Goal: Communication & Community: Answer question/provide support

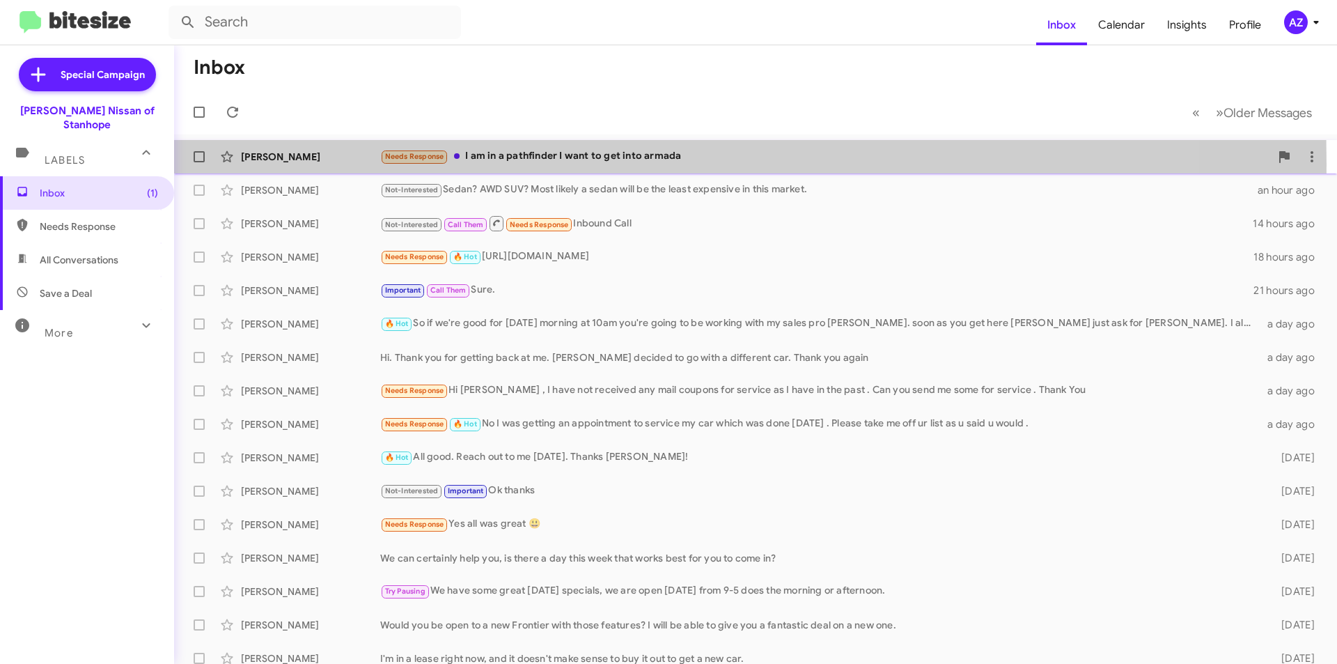
click at [290, 164] on div "Louis Cannizzo Needs Response I am in a pathfinder I want to get into armada 2 …" at bounding box center [755, 157] width 1141 height 28
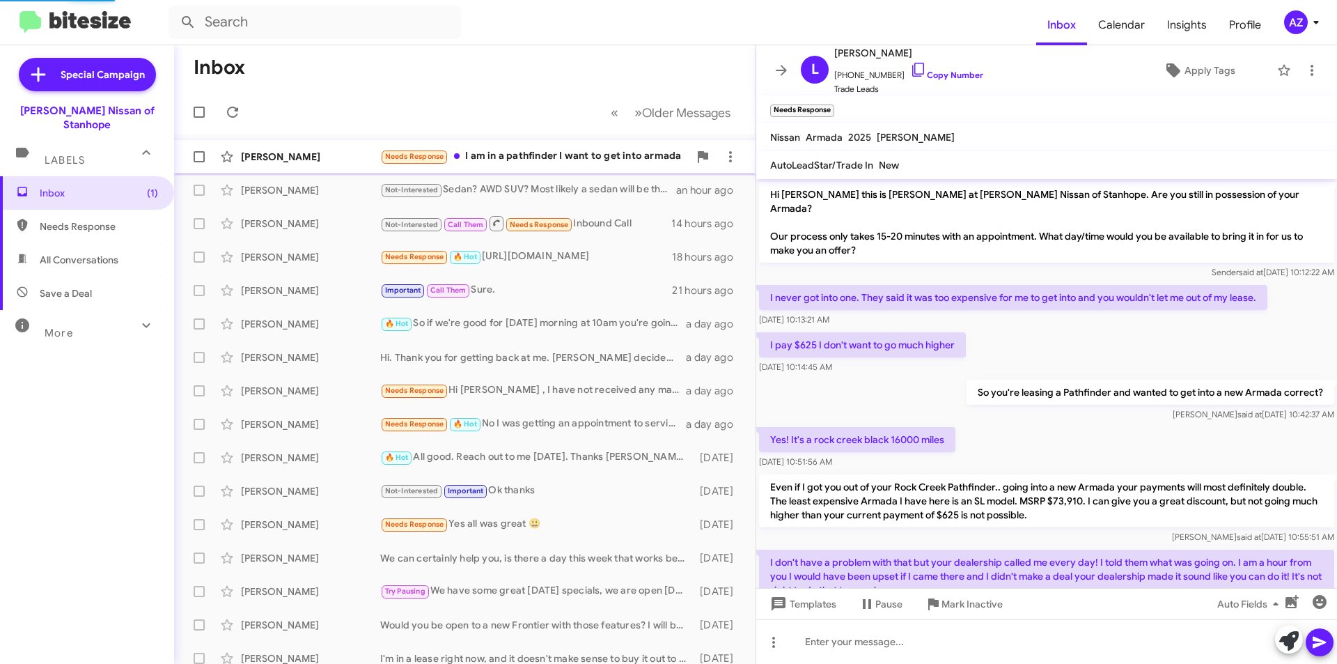
scroll to position [465, 0]
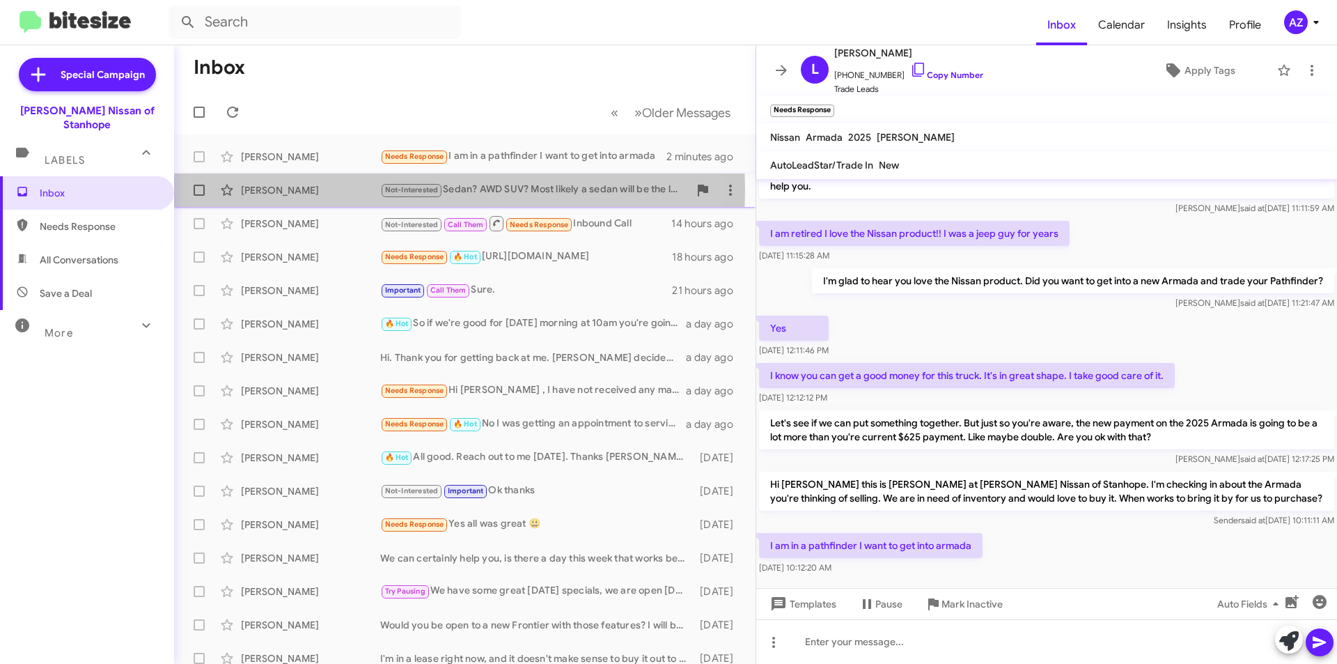
click at [292, 190] on div "[PERSON_NAME]" at bounding box center [310, 190] width 139 height 14
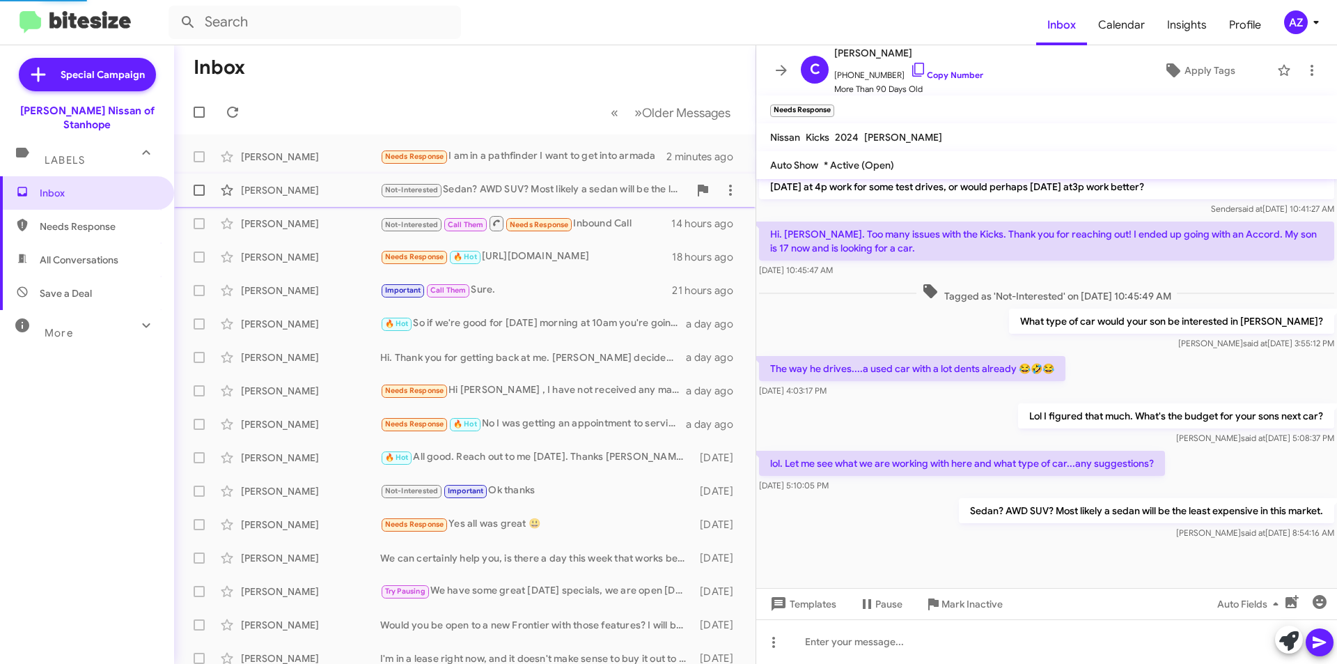
scroll to position [453, 0]
click at [334, 221] on div "[PERSON_NAME]" at bounding box center [310, 224] width 139 height 14
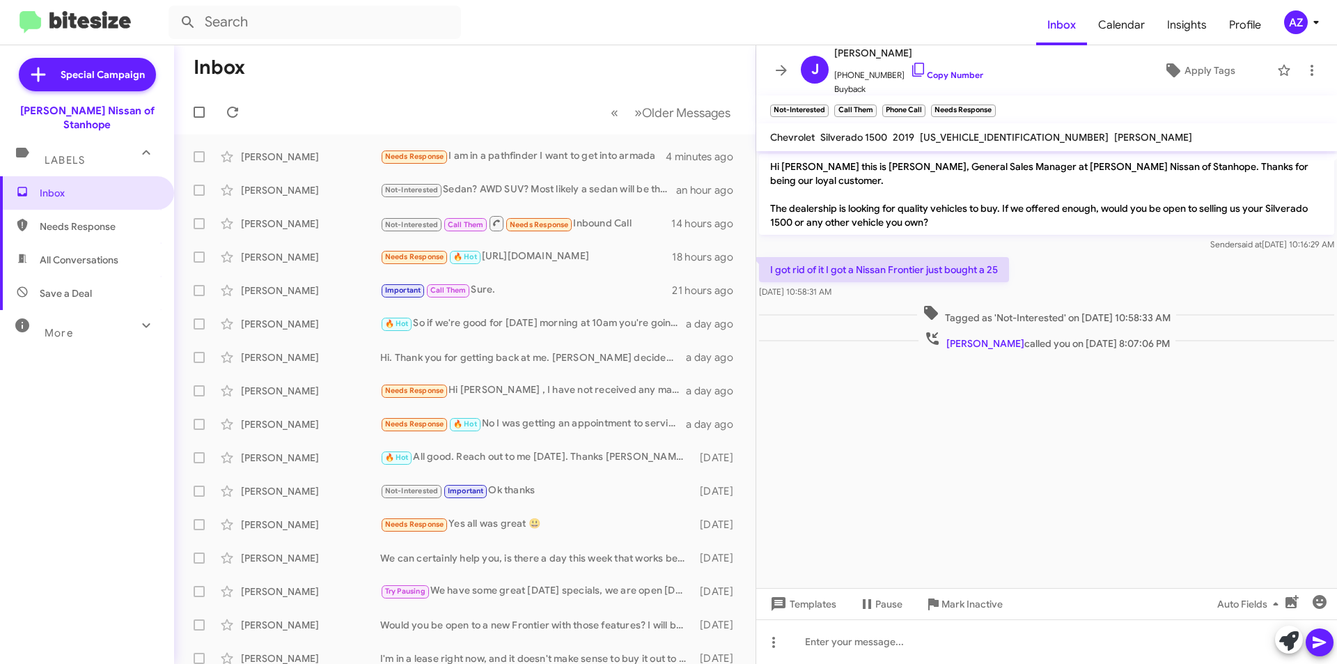
click at [98, 243] on span "All Conversations" at bounding box center [87, 259] width 174 height 33
type input "in:all-conversations"
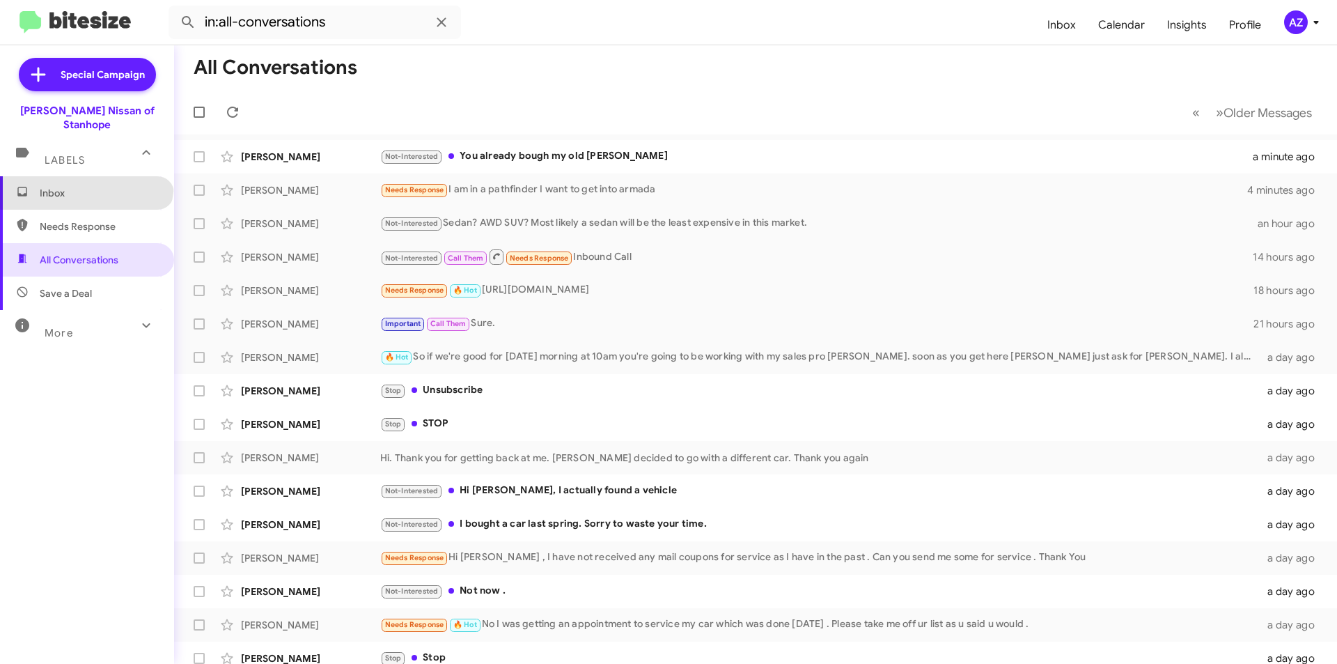
click at [85, 176] on span "Inbox" at bounding box center [87, 192] width 174 height 33
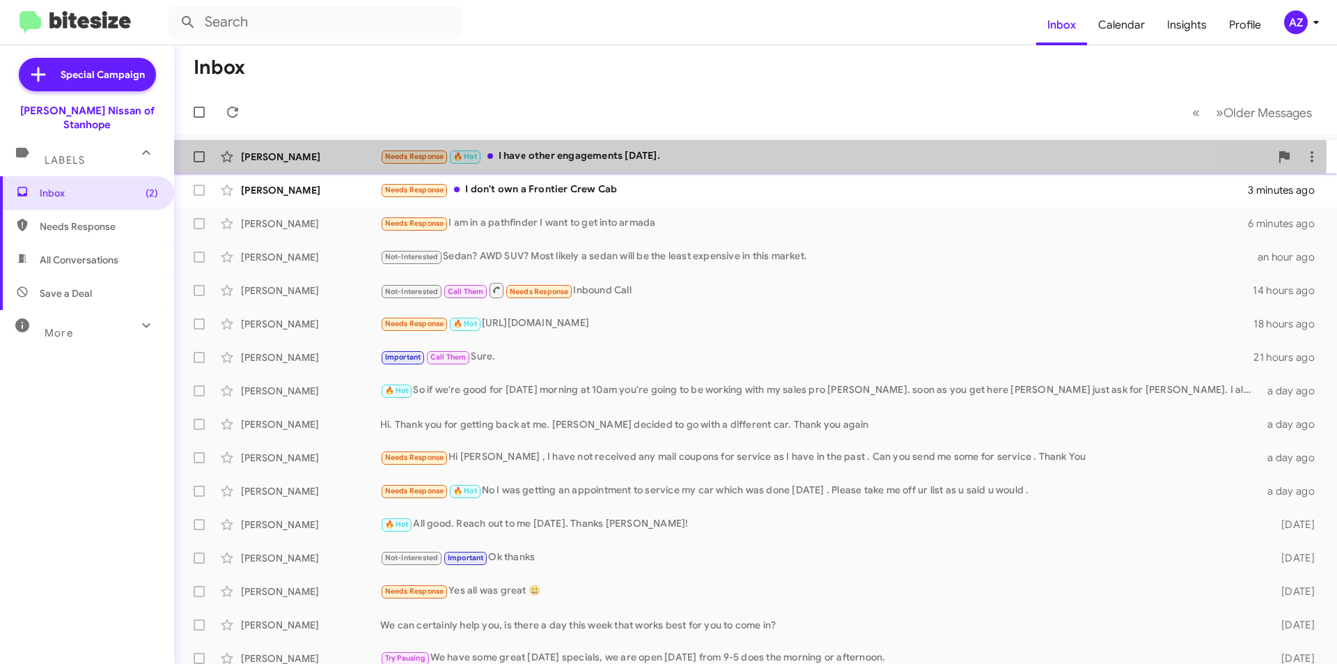
click at [297, 150] on div "[PERSON_NAME]" at bounding box center [310, 157] width 139 height 14
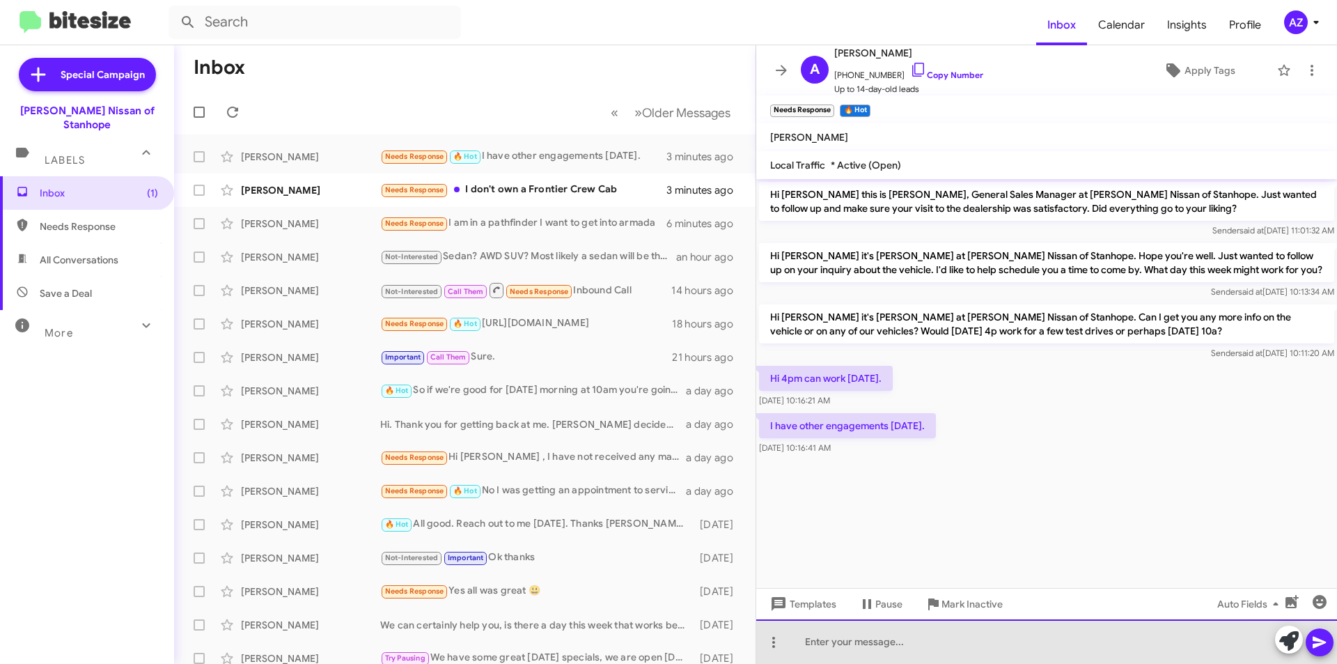
click at [847, 644] on div at bounding box center [1046, 641] width 581 height 45
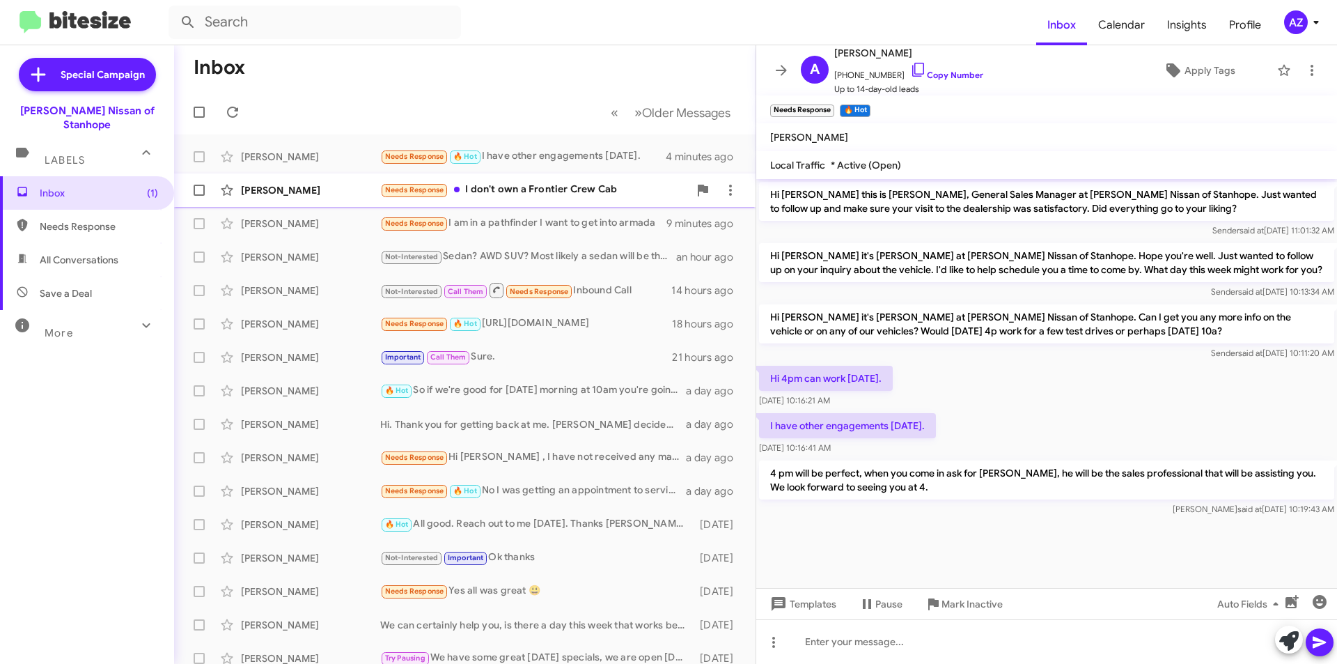
click at [309, 196] on div "[PERSON_NAME]" at bounding box center [310, 190] width 139 height 14
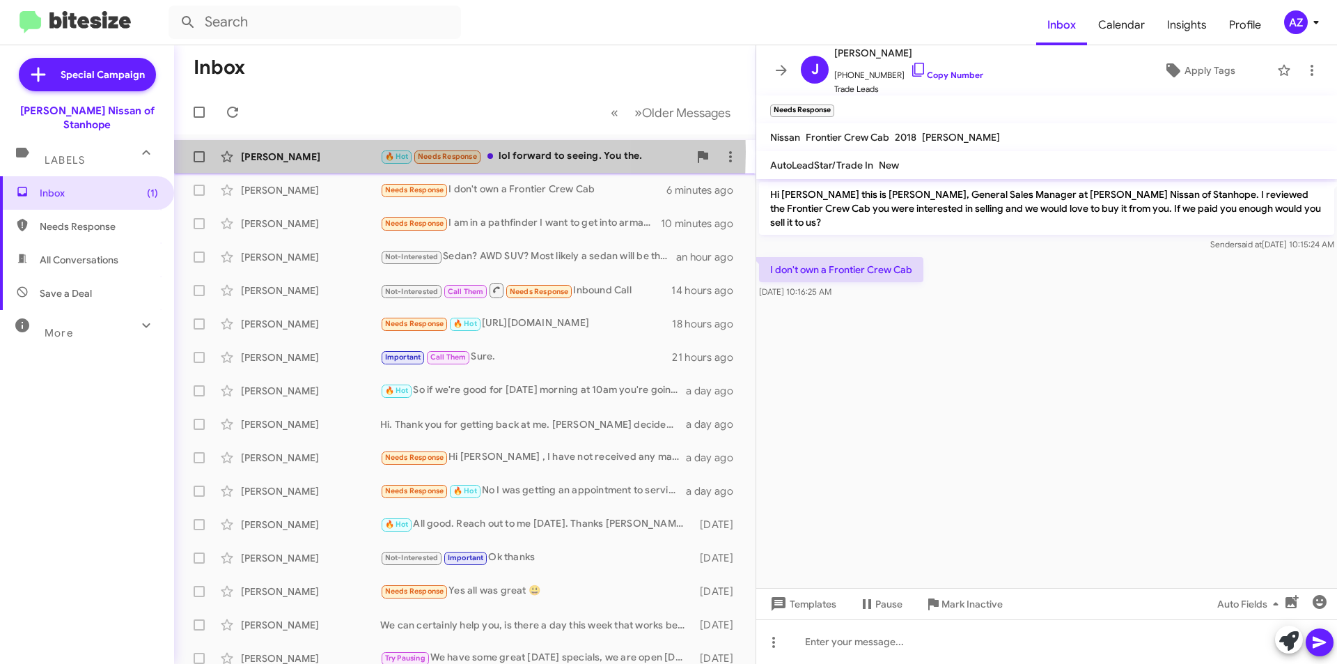
click at [334, 152] on div "[PERSON_NAME]" at bounding box center [310, 157] width 139 height 14
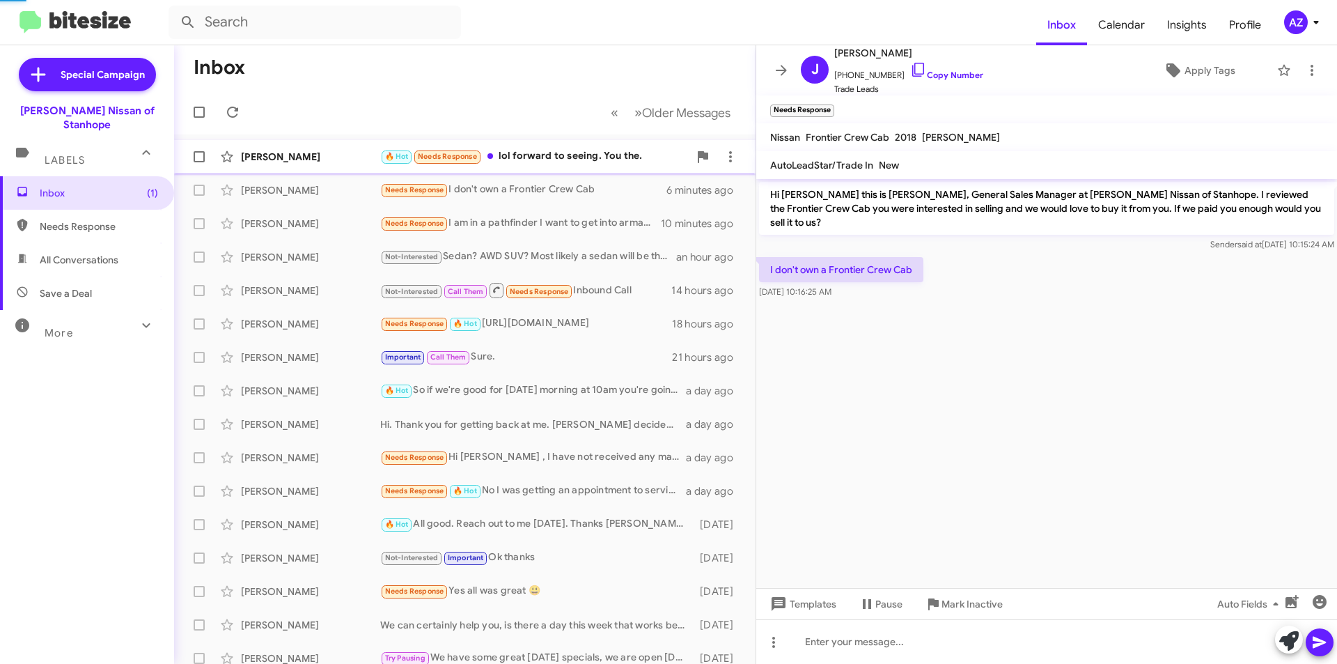
scroll to position [3, 0]
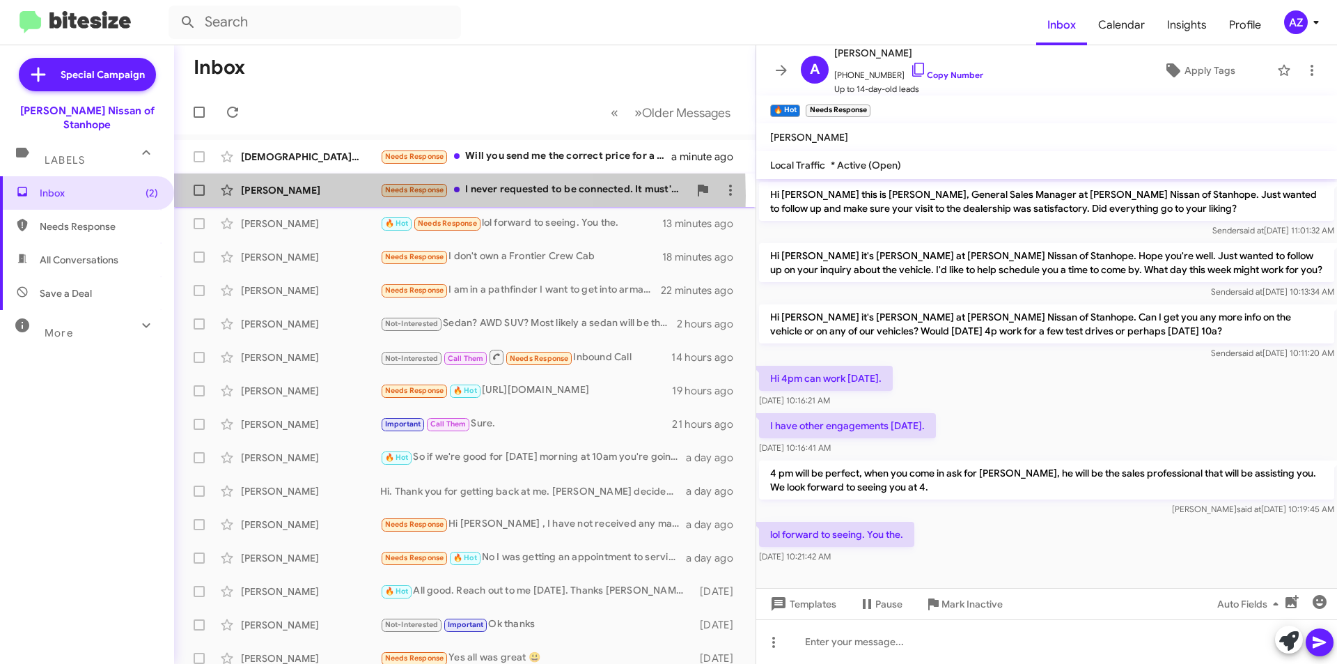
click at [315, 196] on div "[PERSON_NAME]" at bounding box center [310, 190] width 139 height 14
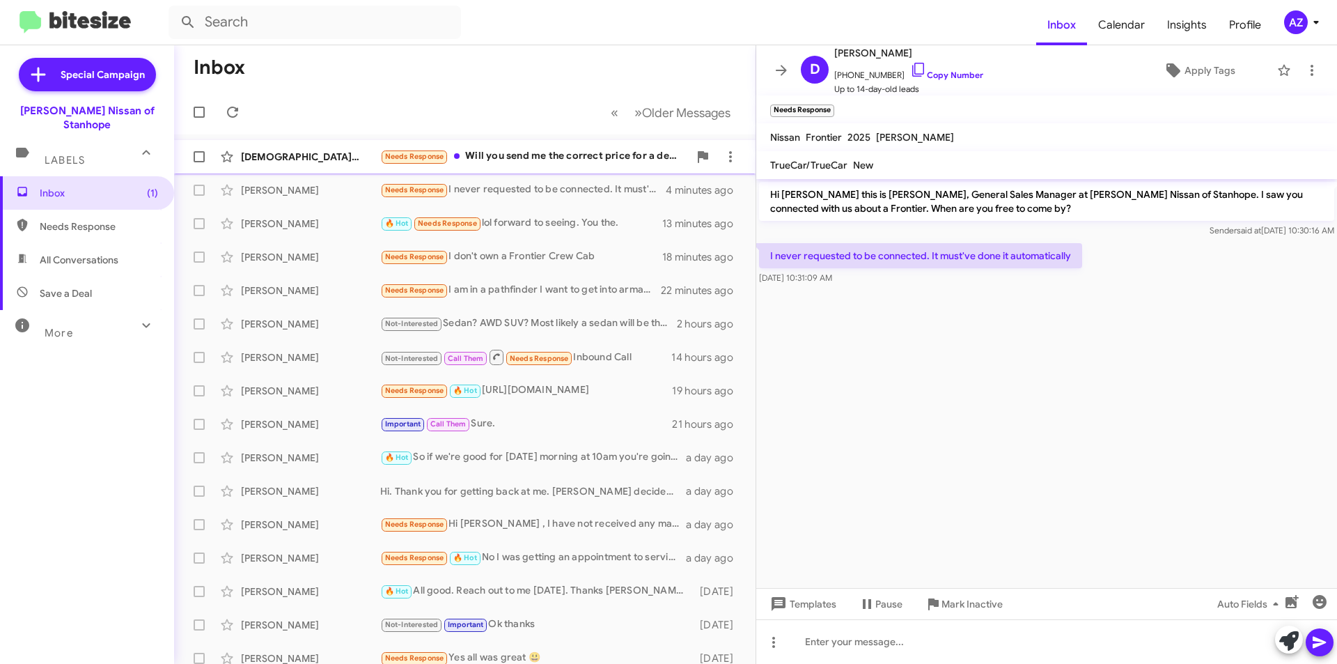
click at [282, 148] on div "[DEMOGRAPHIC_DATA][PERSON_NAME] Needs Response Will you send me the correct pri…" at bounding box center [464, 157] width 559 height 28
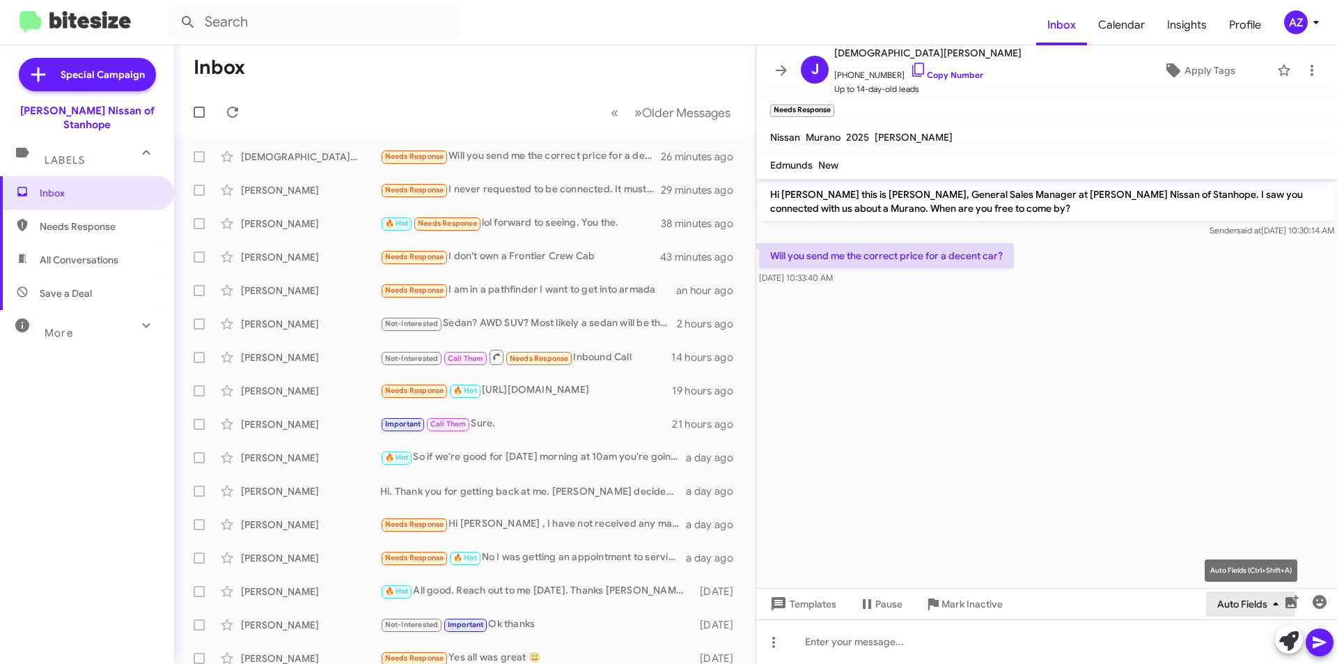
click at [1267, 607] on span "Auto Fields" at bounding box center [1250, 603] width 67 height 25
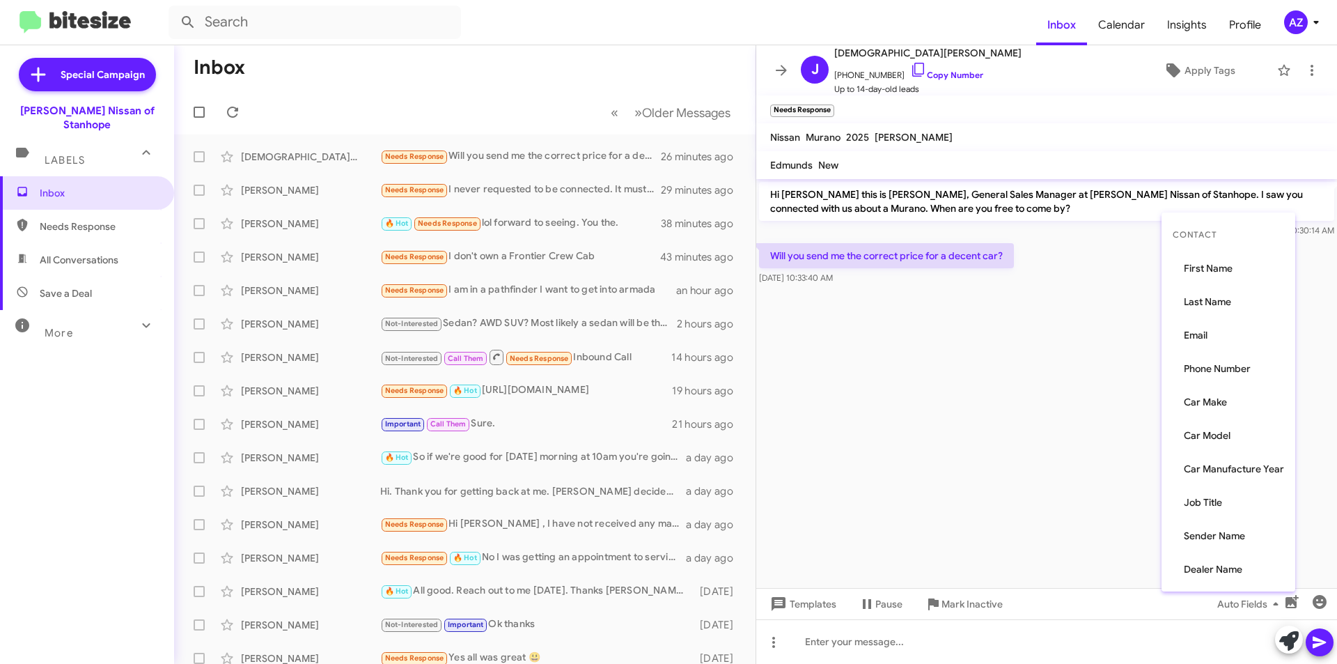
click at [1097, 635] on div at bounding box center [668, 332] width 1337 height 664
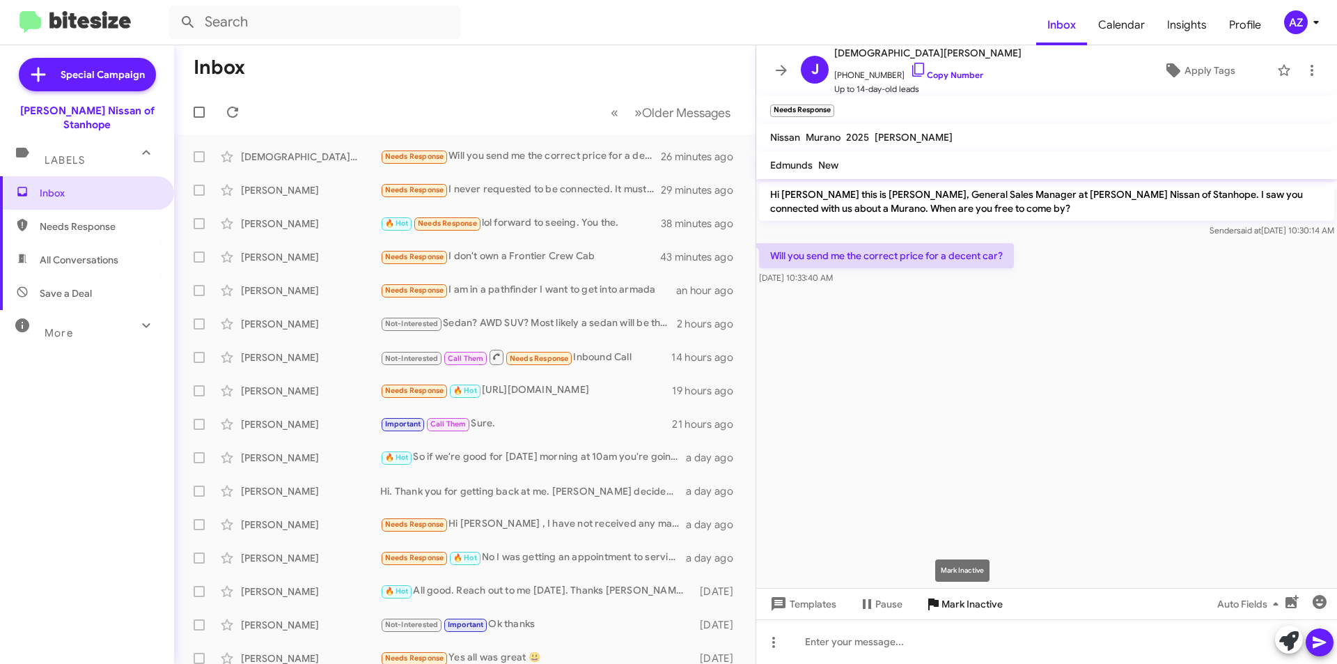
click at [957, 602] on span "Mark Inactive" at bounding box center [971, 603] width 61 height 25
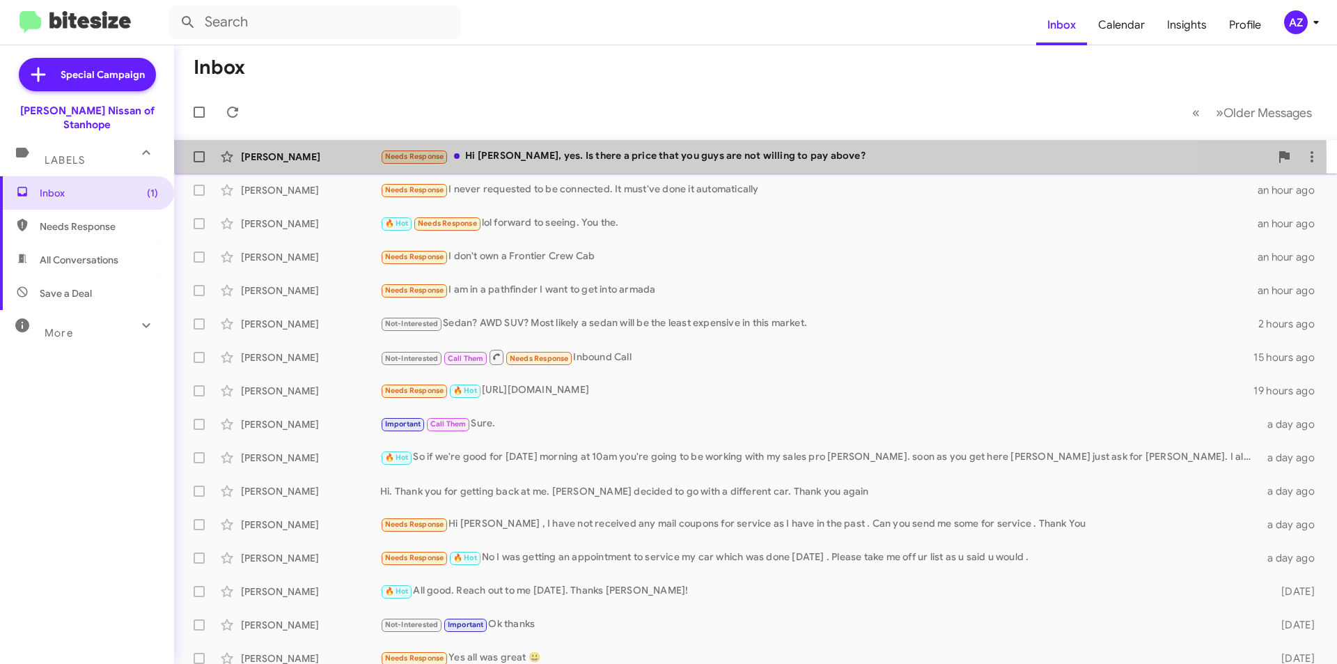
click at [289, 157] on div "[PERSON_NAME]" at bounding box center [310, 157] width 139 height 14
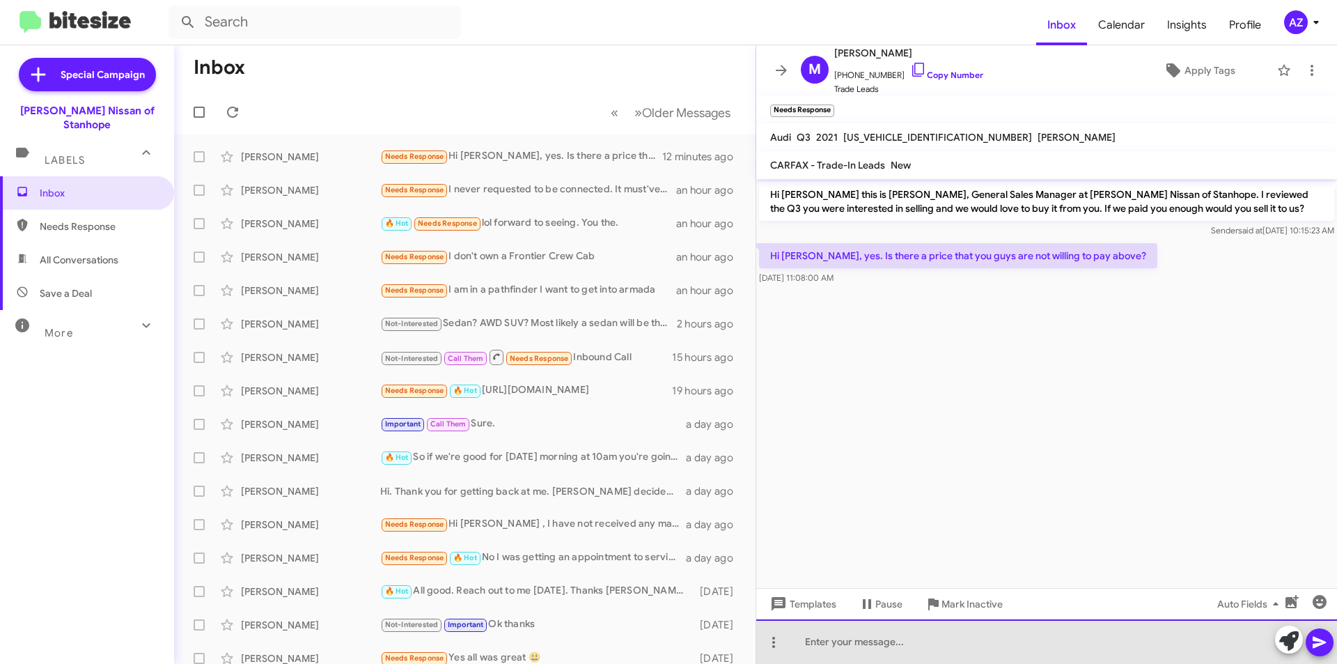
click at [845, 639] on div at bounding box center [1046, 641] width 581 height 45
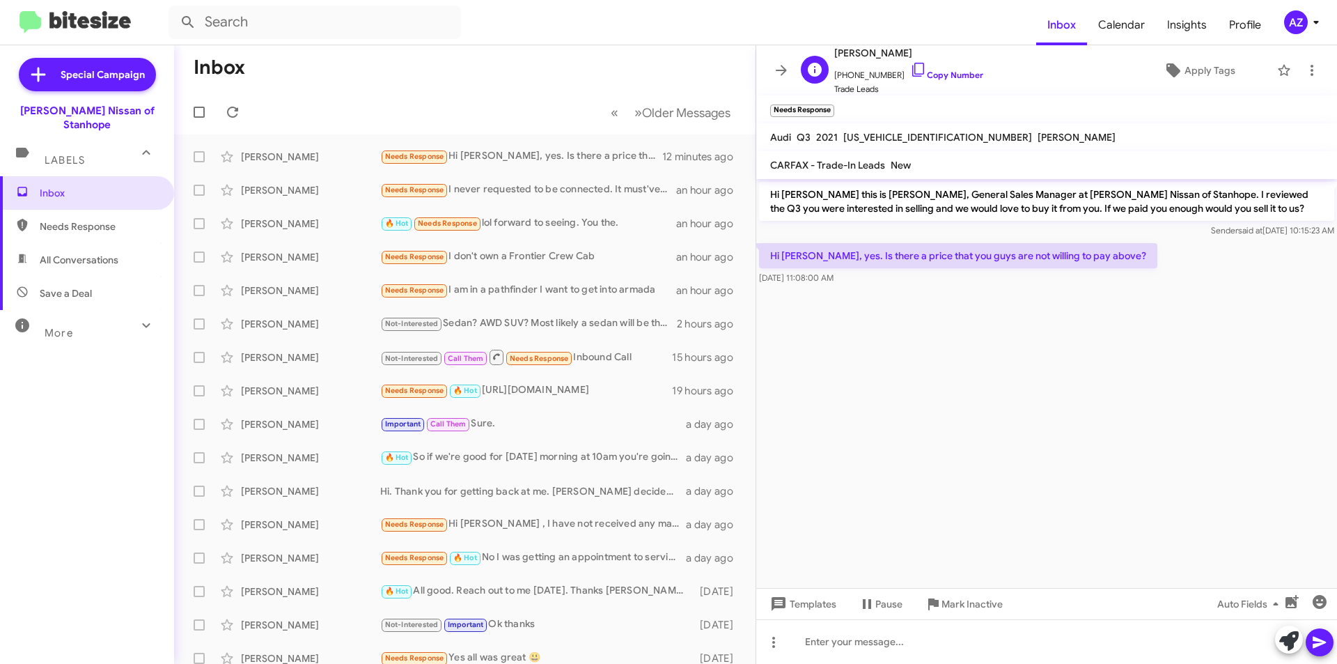
drag, startPoint x: 931, startPoint y: 49, endPoint x: 883, endPoint y: 49, distance: 48.0
click at [883, 49] on span "Marielena Kotretsos" at bounding box center [908, 53] width 149 height 17
copy span "Kotretsos"
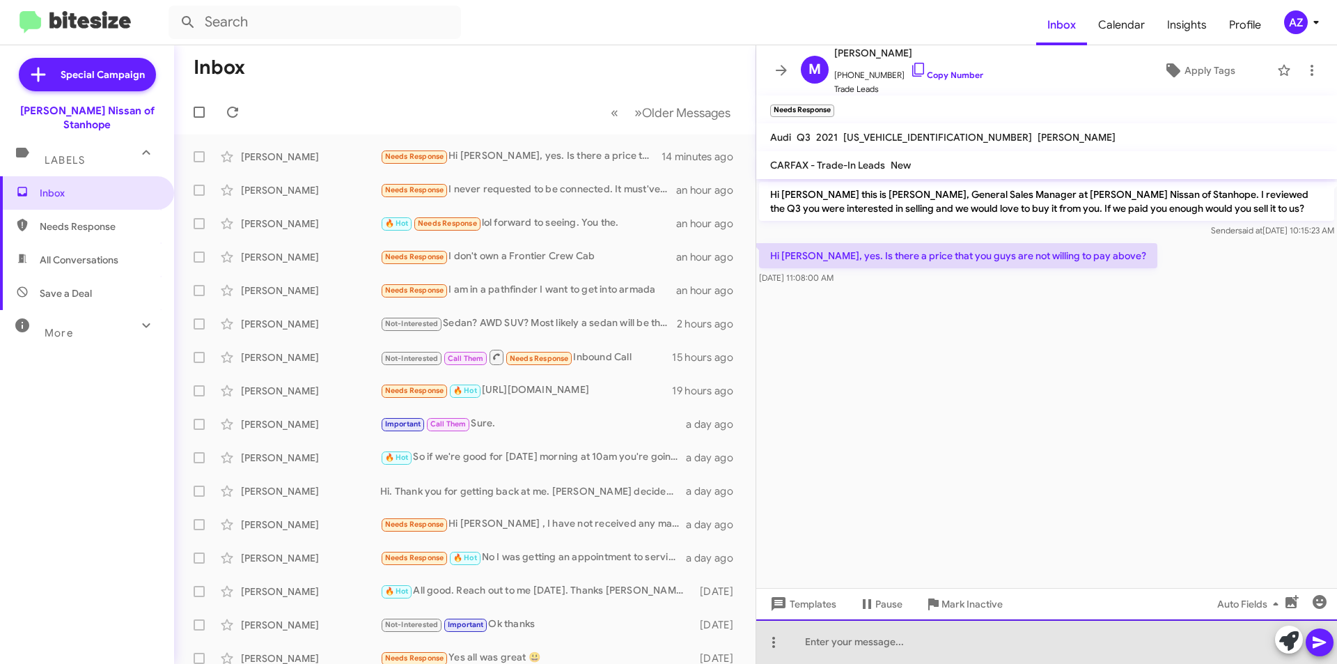
click at [898, 650] on div at bounding box center [1046, 641] width 581 height 45
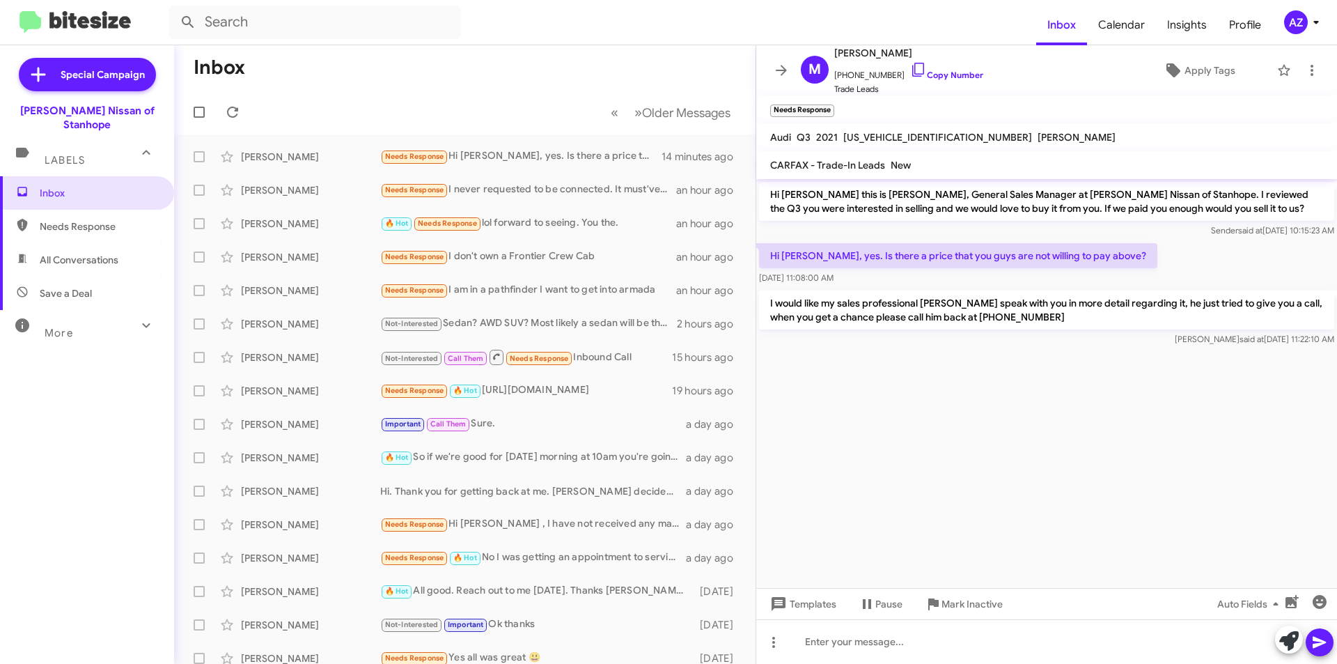
click at [125, 248] on span "All Conversations" at bounding box center [87, 259] width 174 height 33
type input "in:all-conversations"
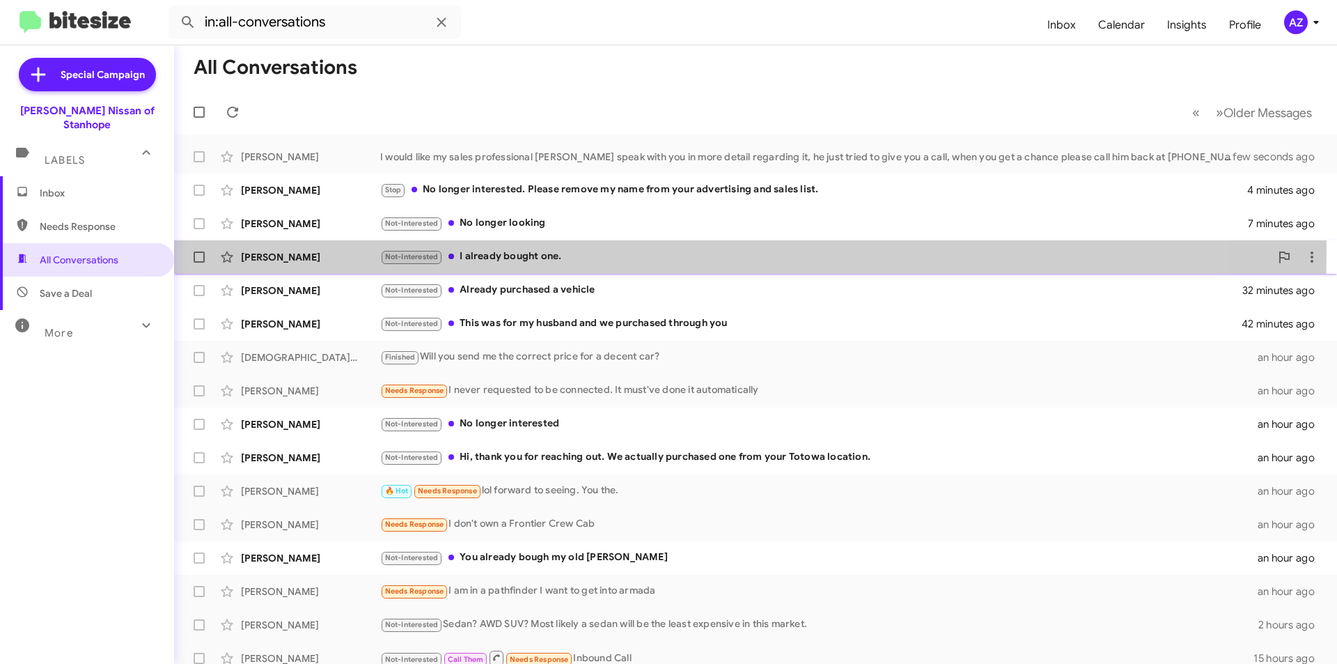
click at [305, 247] on div "Indar Maharaj Not-Interested I already bought one. 25 minutes ago" at bounding box center [755, 257] width 1141 height 28
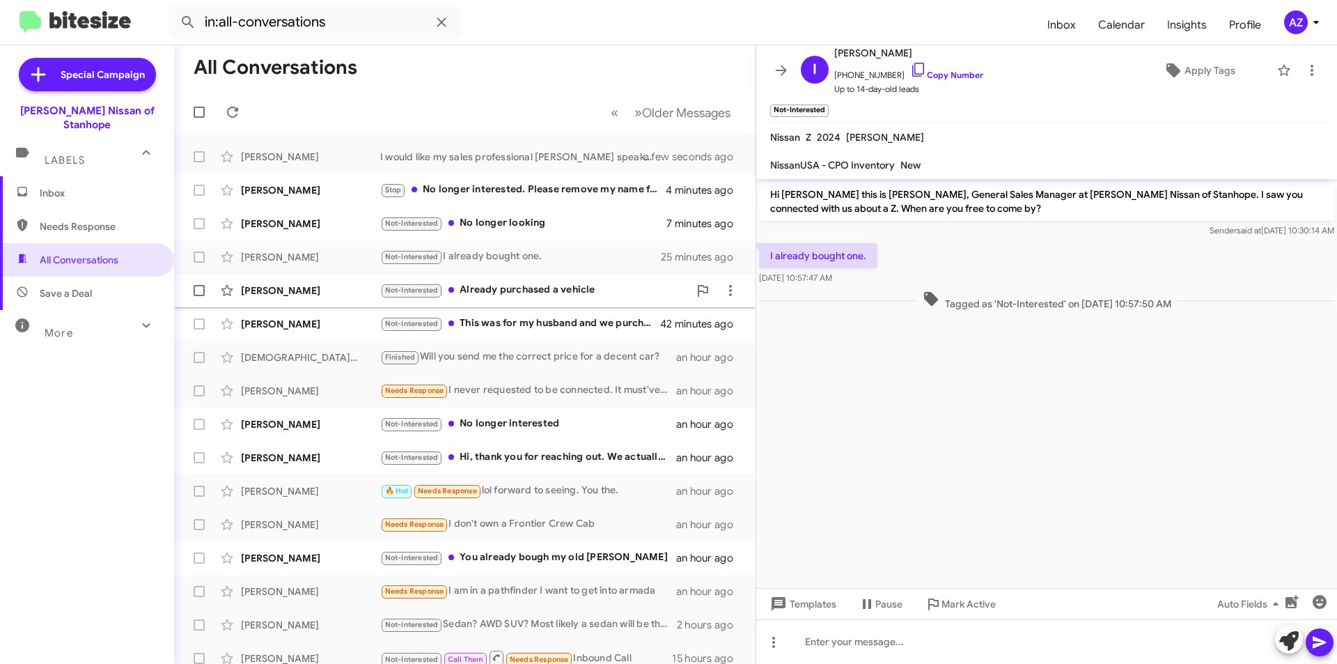
click at [306, 294] on div "Kenneth Fahrenfeld" at bounding box center [310, 290] width 139 height 14
click at [306, 331] on div "Cindy Costanza Not-Interested This was for my husband and we purchased through …" at bounding box center [464, 324] width 559 height 28
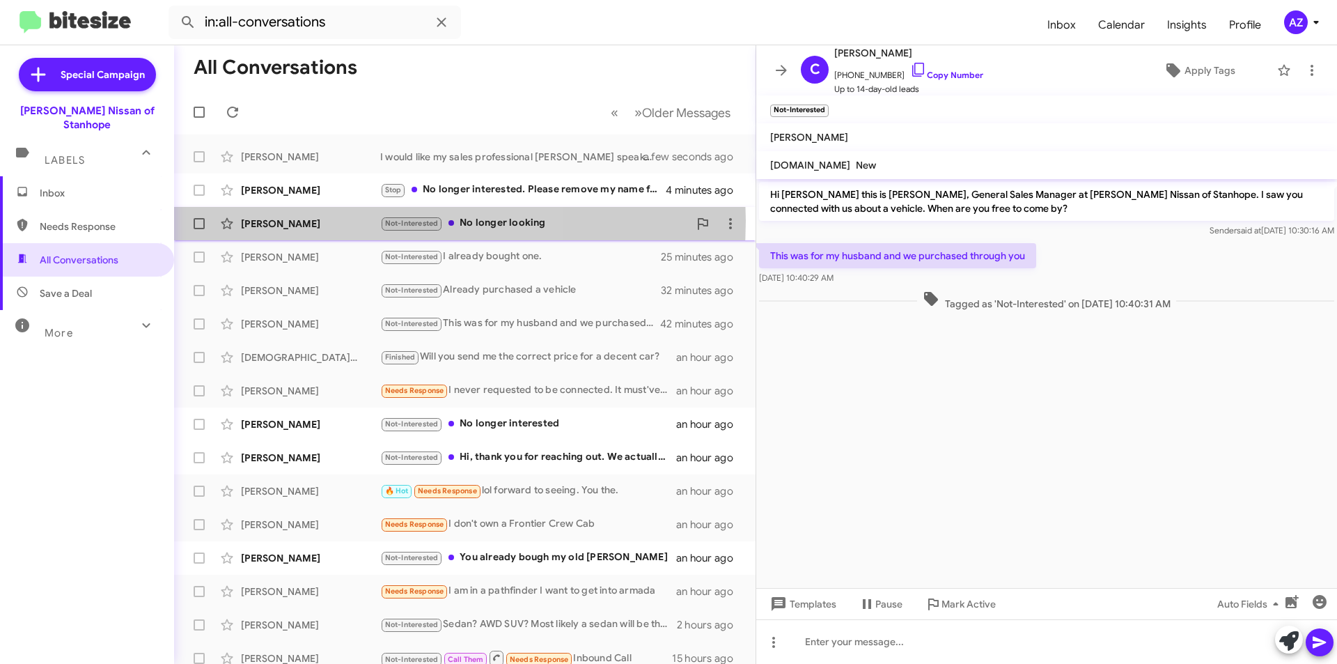
click at [300, 221] on div "Donald Schmeyer" at bounding box center [310, 224] width 139 height 14
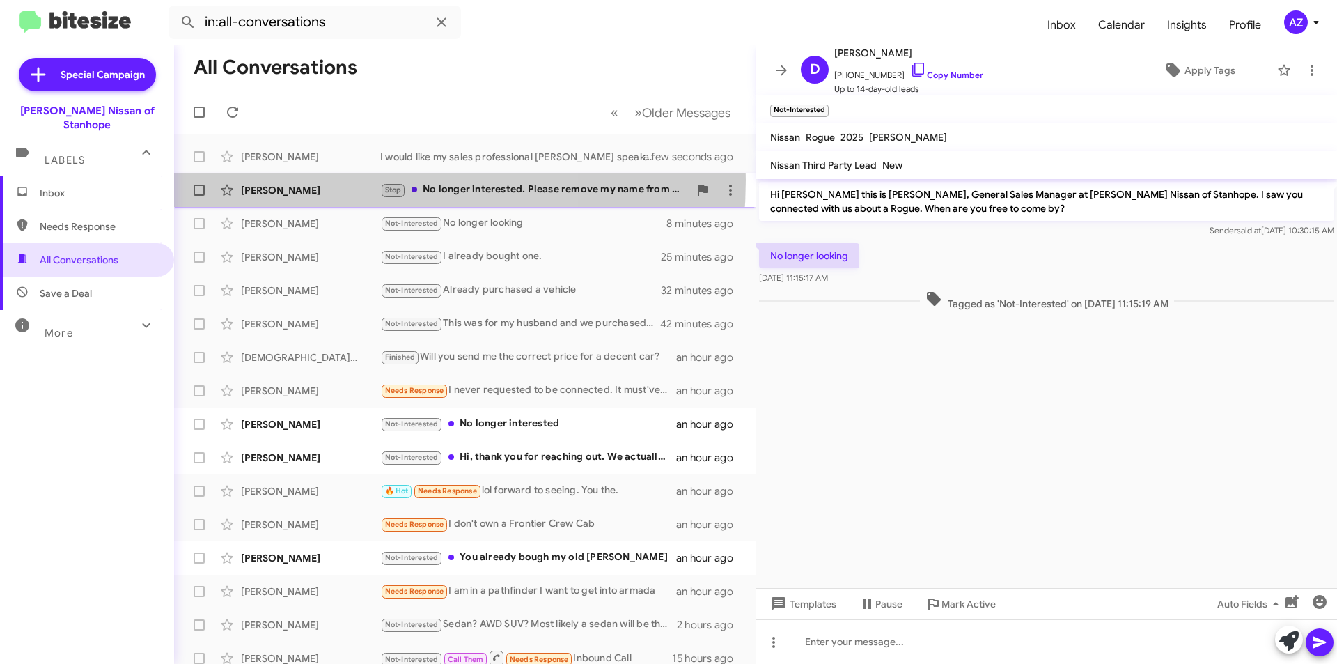
click at [308, 180] on div "Terry Call Stop No longer interested. Please remove my name from your advertisi…" at bounding box center [464, 190] width 559 height 28
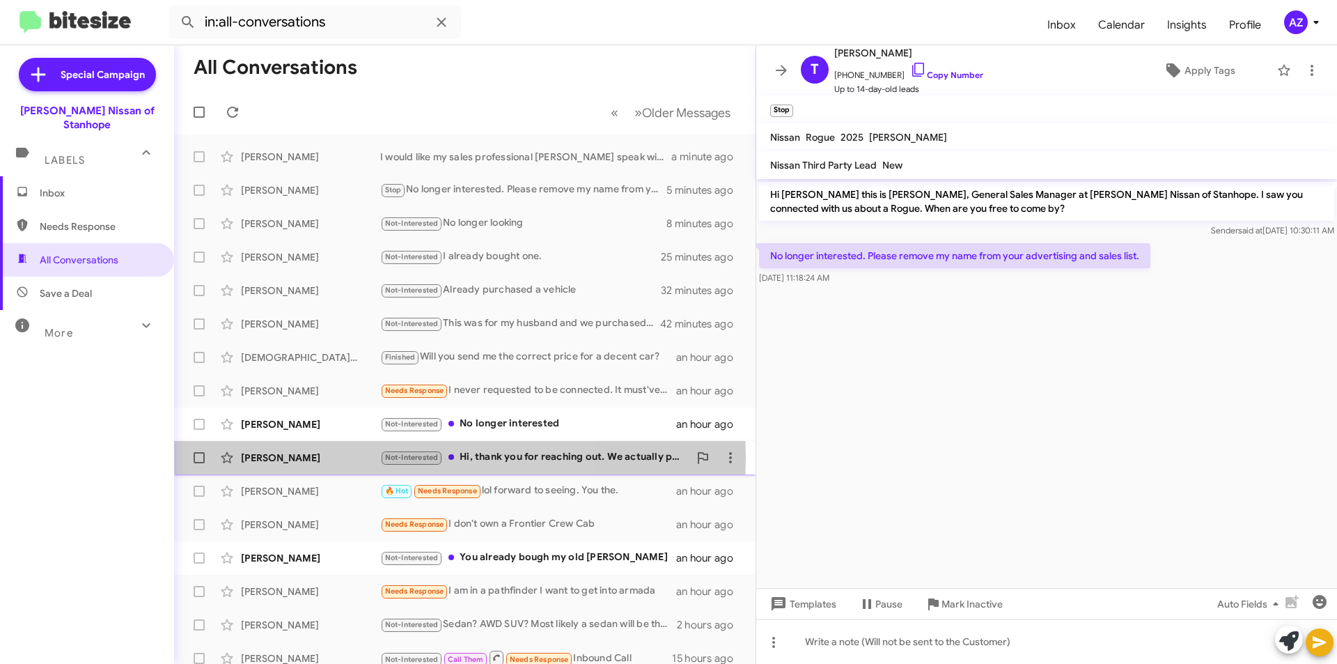
click at [318, 456] on div "Monica Pathak" at bounding box center [310, 458] width 139 height 14
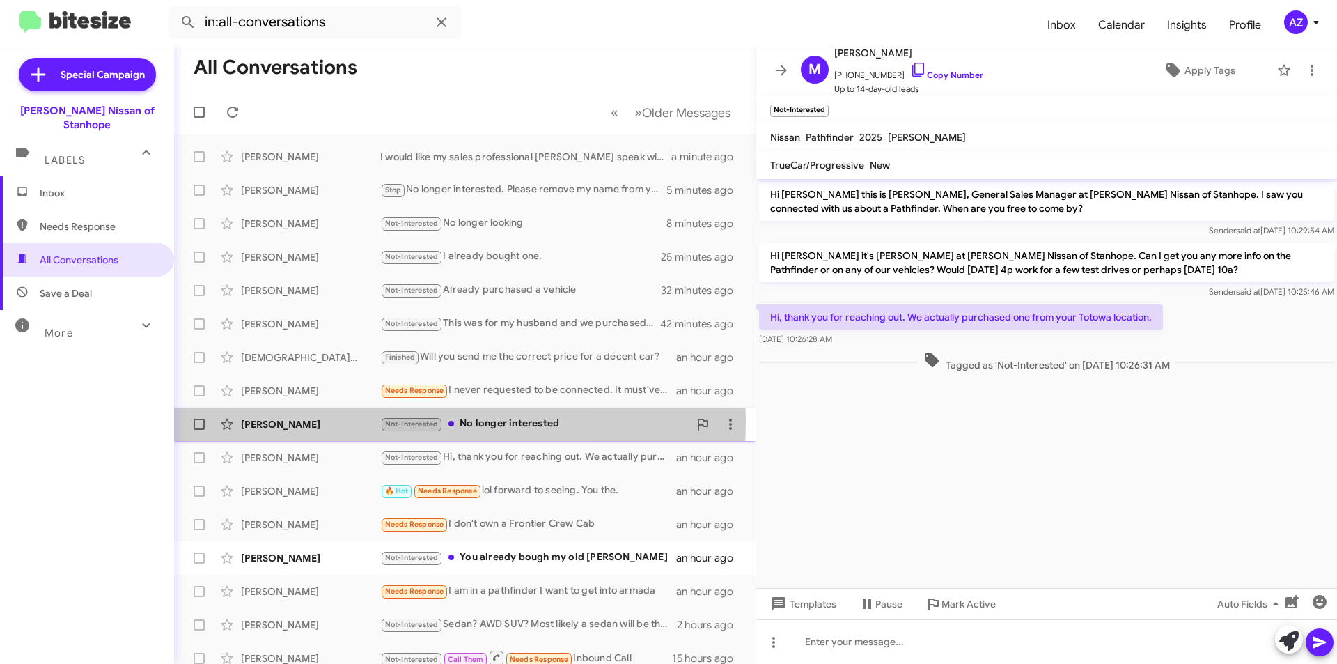
click at [315, 421] on div "Richard Sirabella" at bounding box center [310, 424] width 139 height 14
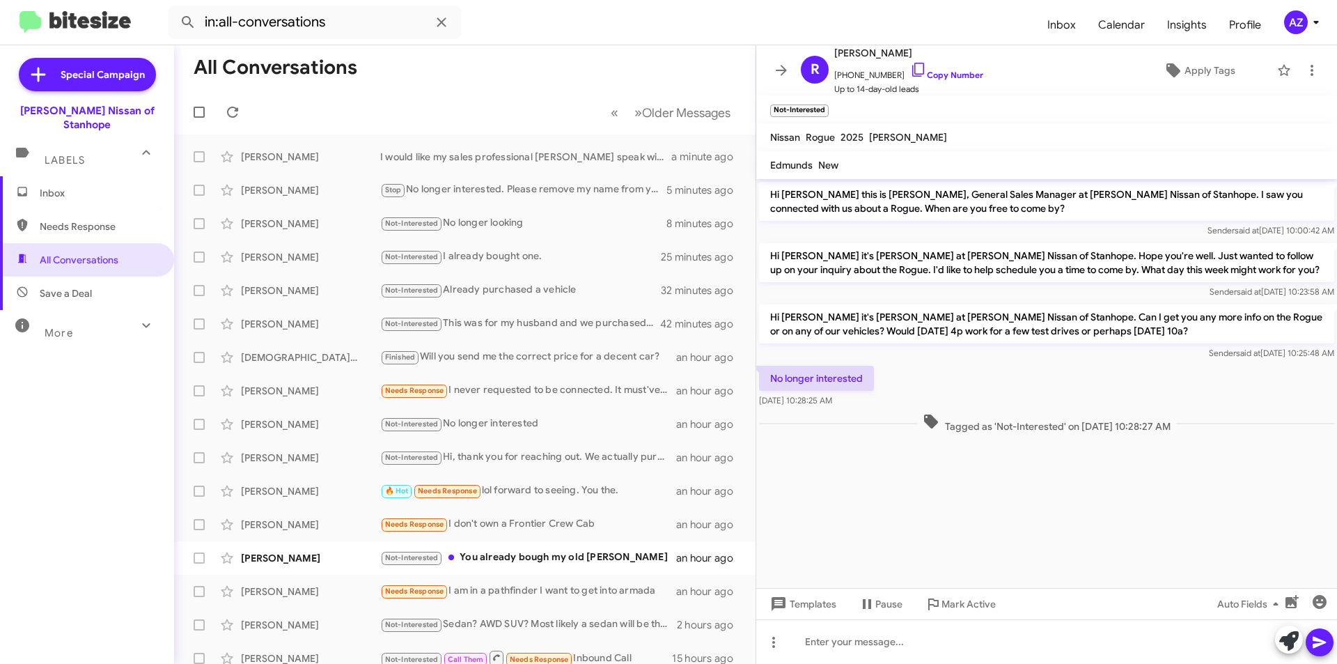
click at [102, 186] on span "Inbox" at bounding box center [99, 193] width 118 height 14
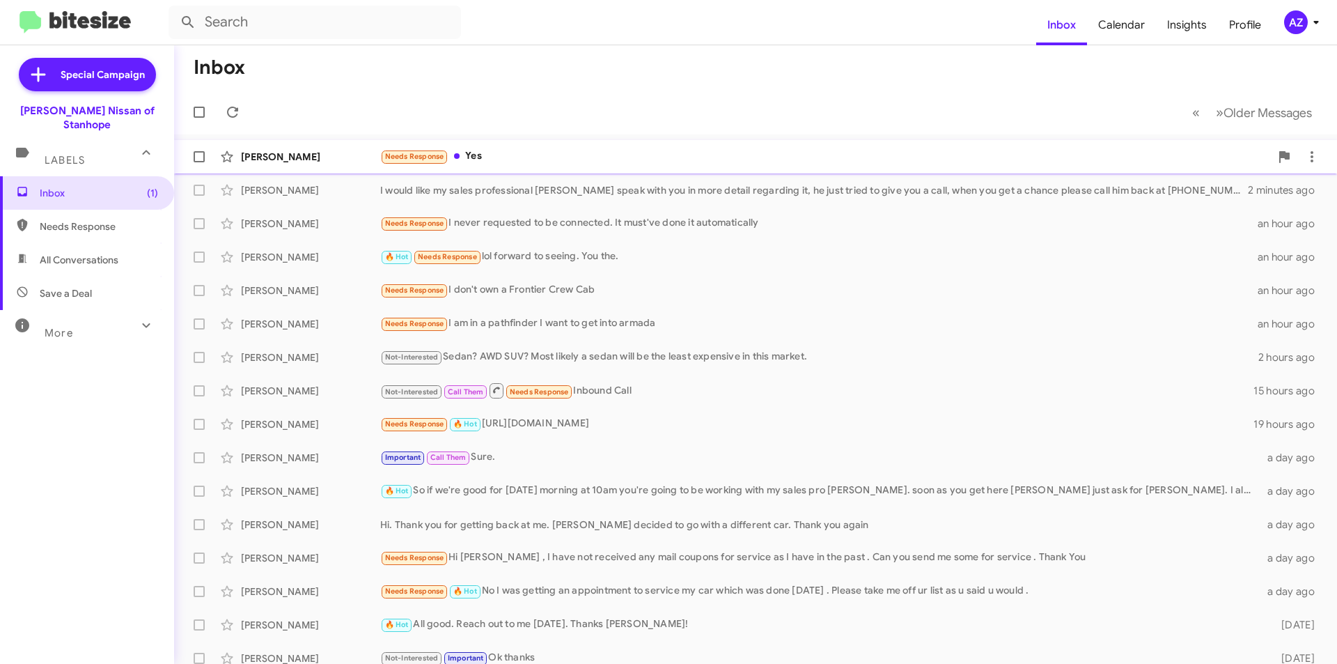
click at [333, 157] on div "Tommy Pham" at bounding box center [310, 157] width 139 height 14
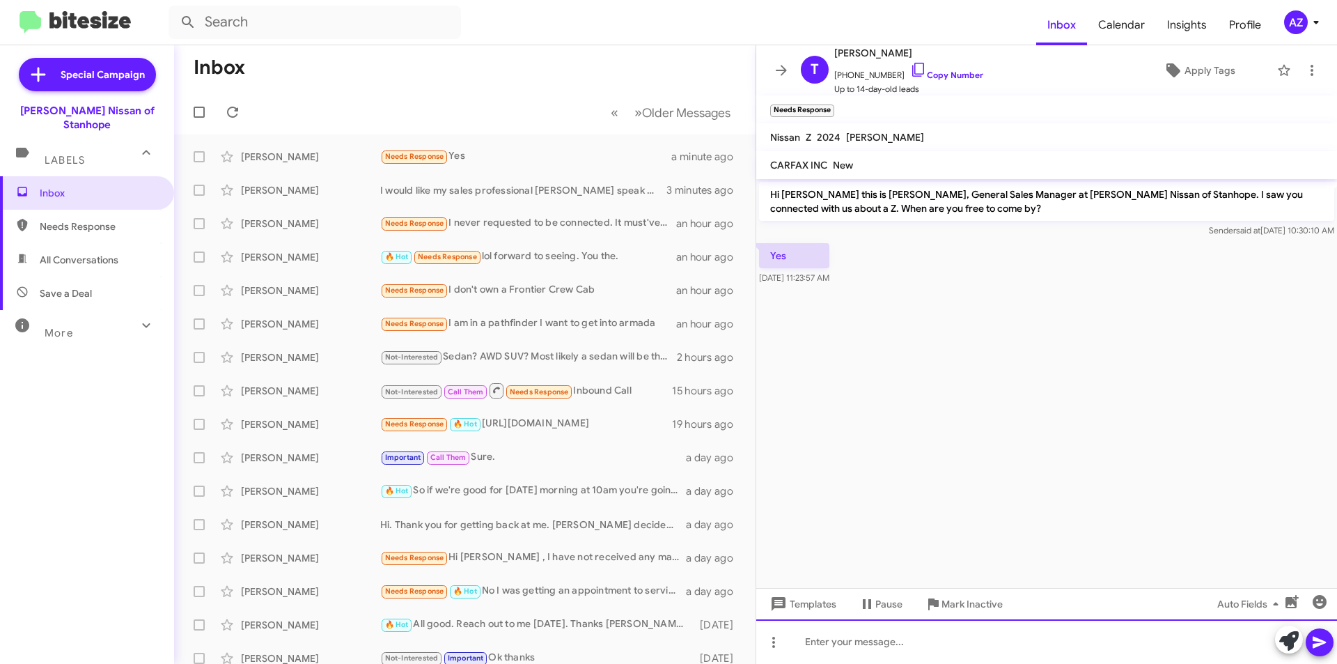
click at [868, 636] on div at bounding box center [1046, 641] width 581 height 45
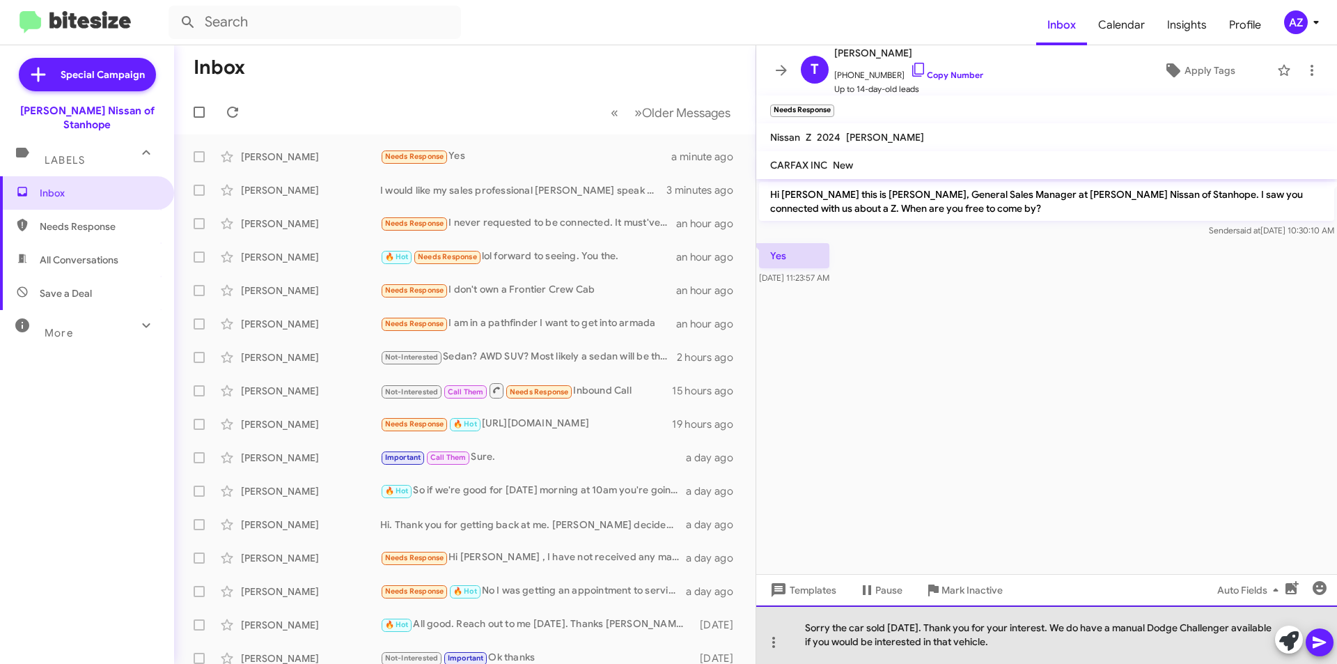
click at [863, 625] on div "Sorry the car sold on Saturday. Thank you for your interest. We do have a manua…" at bounding box center [1046, 634] width 581 height 58
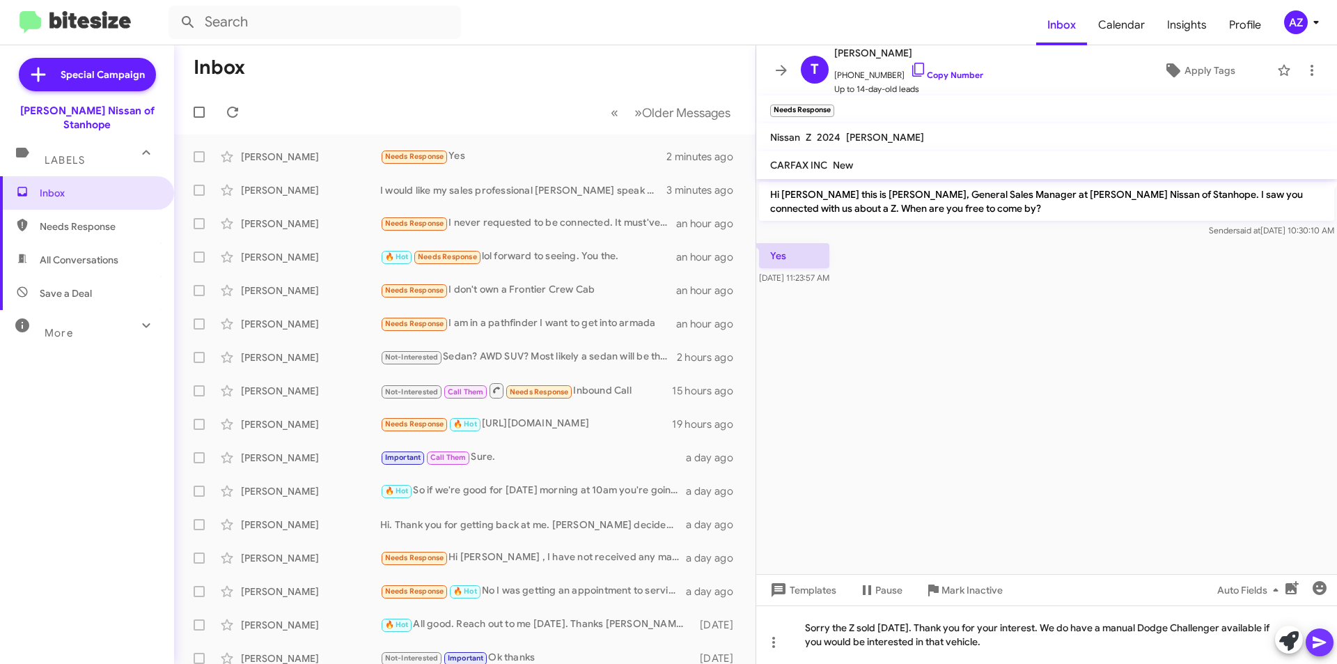
click at [1321, 643] on icon at bounding box center [1319, 642] width 13 height 12
